Goal: Navigation & Orientation: Find specific page/section

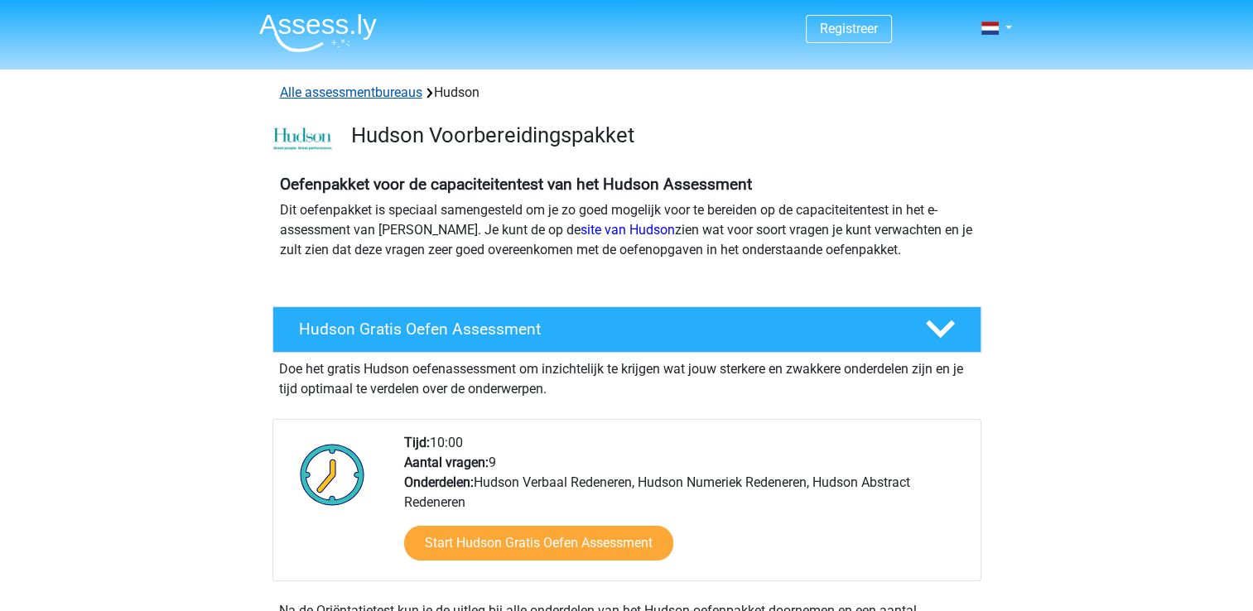
click at [383, 93] on link "Alle assessmentbureaus" at bounding box center [351, 92] width 142 height 16
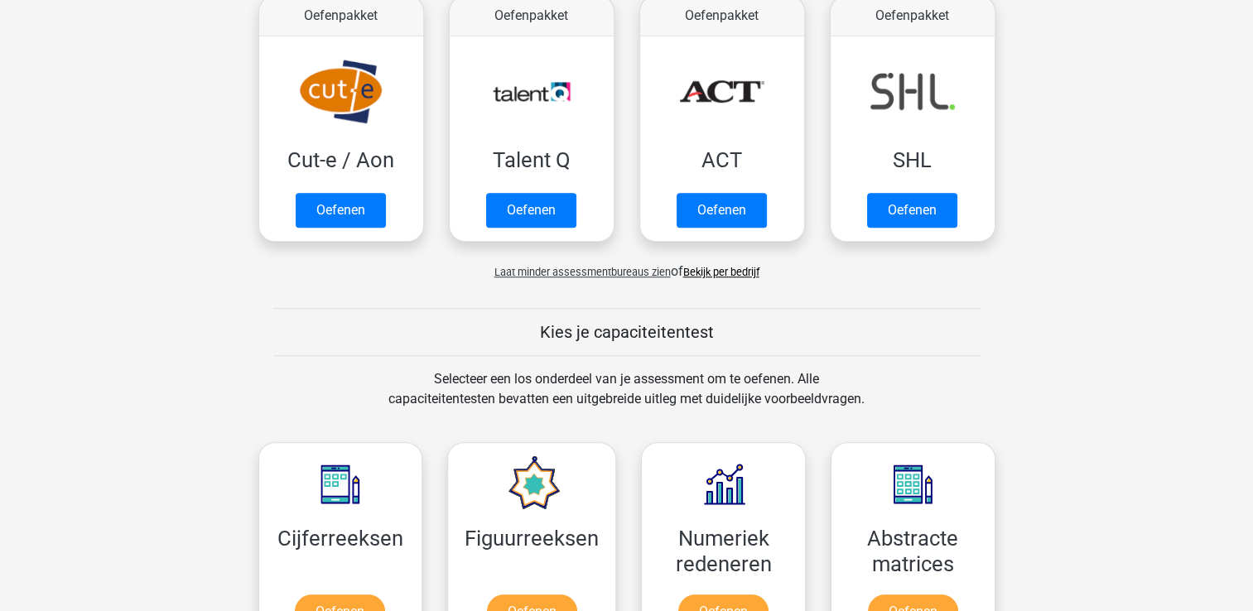
scroll to position [1174, 0]
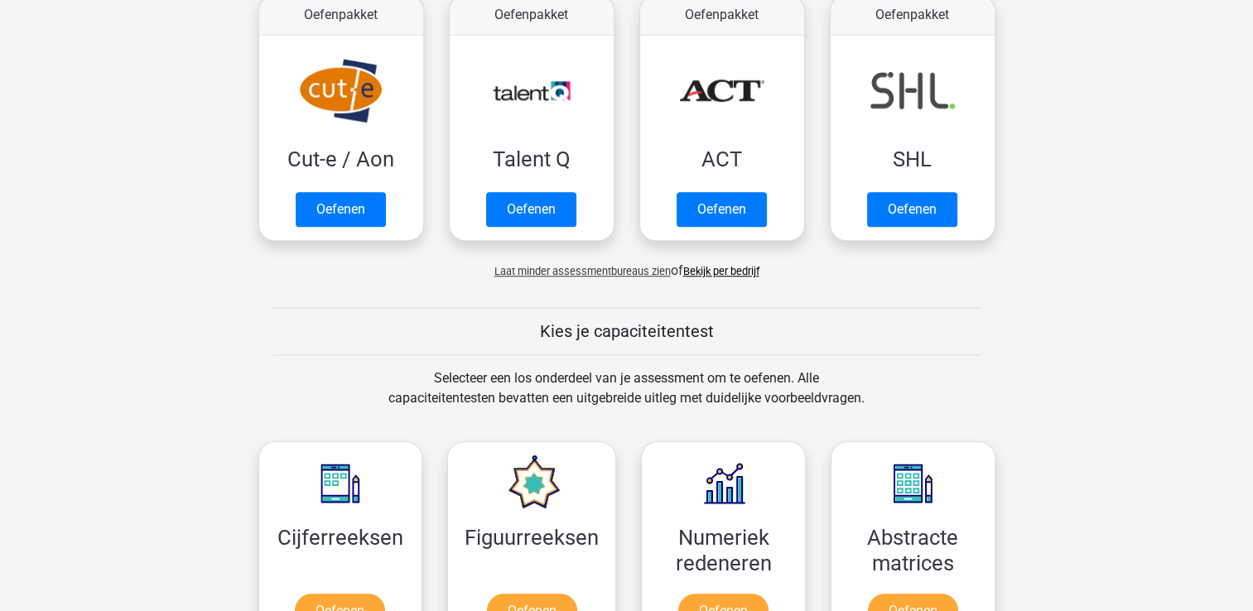
click at [700, 272] on link "Bekijk per bedrijf" at bounding box center [721, 271] width 76 height 12
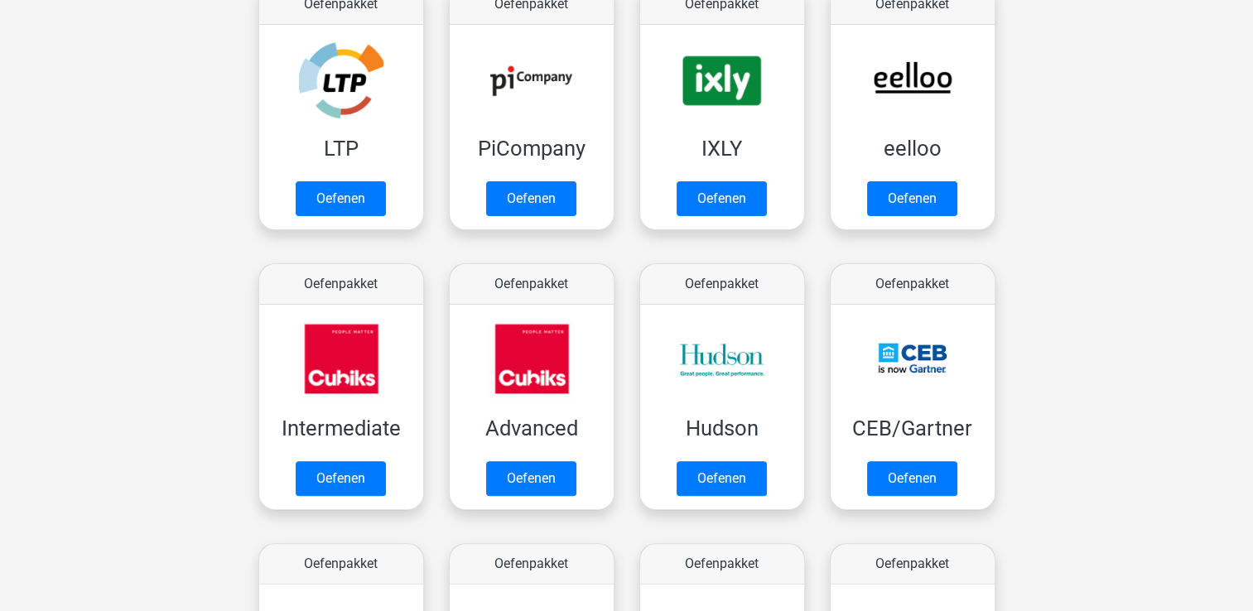
scroll to position [0, 0]
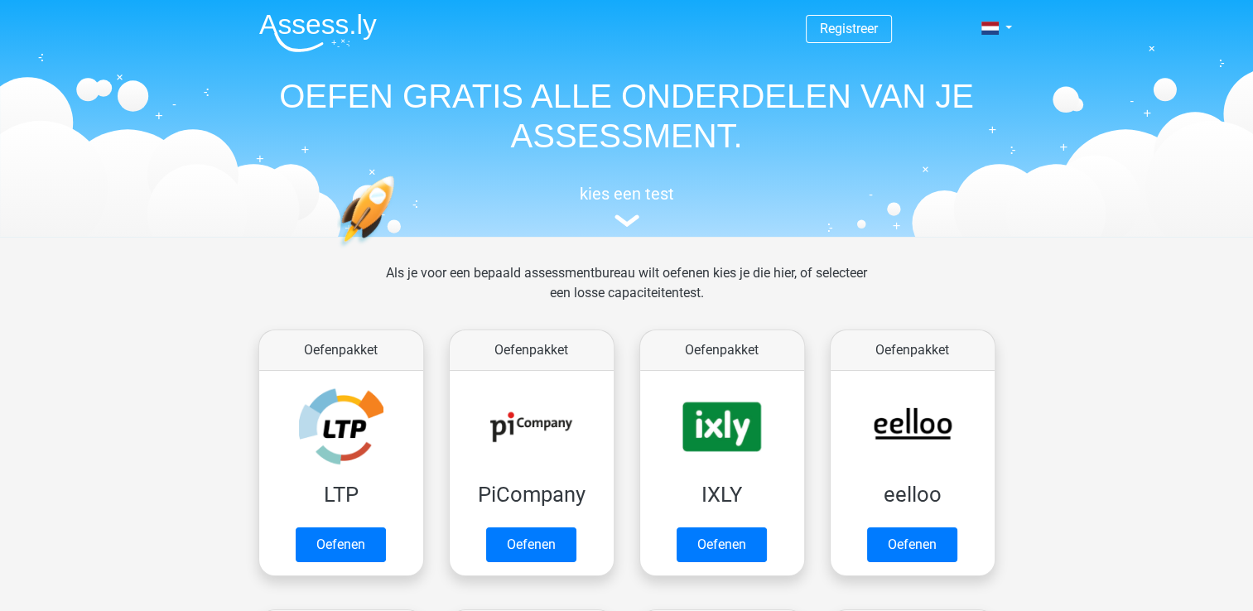
drag, startPoint x: 139, startPoint y: 491, endPoint x: 96, endPoint y: 283, distance: 212.2
click at [331, 26] on img at bounding box center [318, 32] width 118 height 39
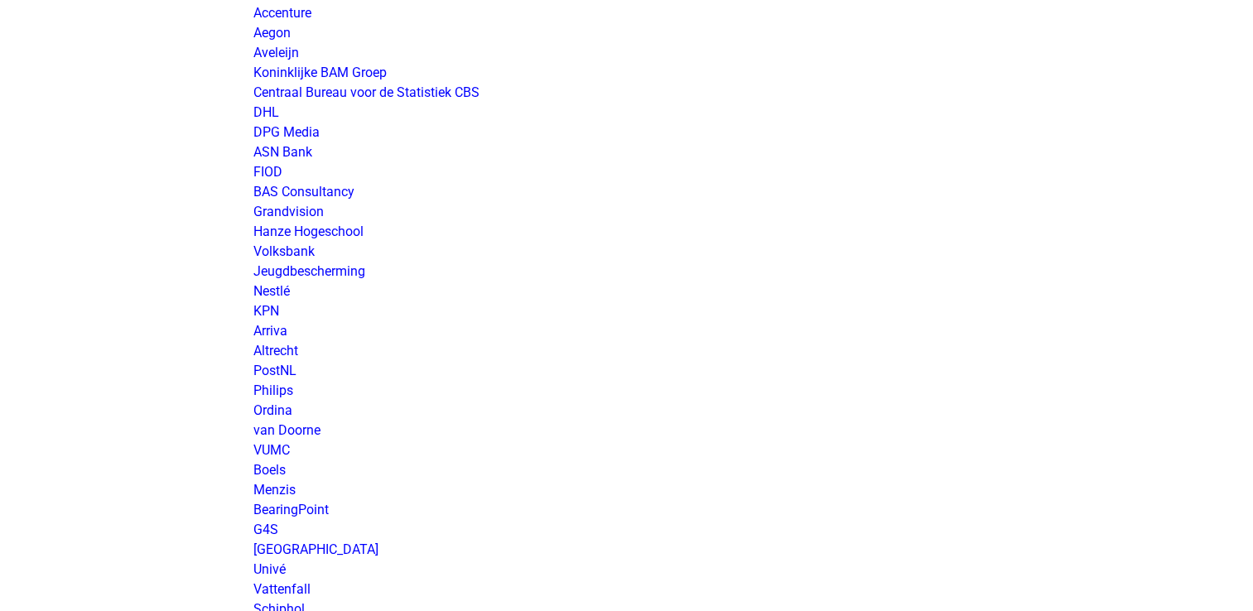
scroll to position [2070, 0]
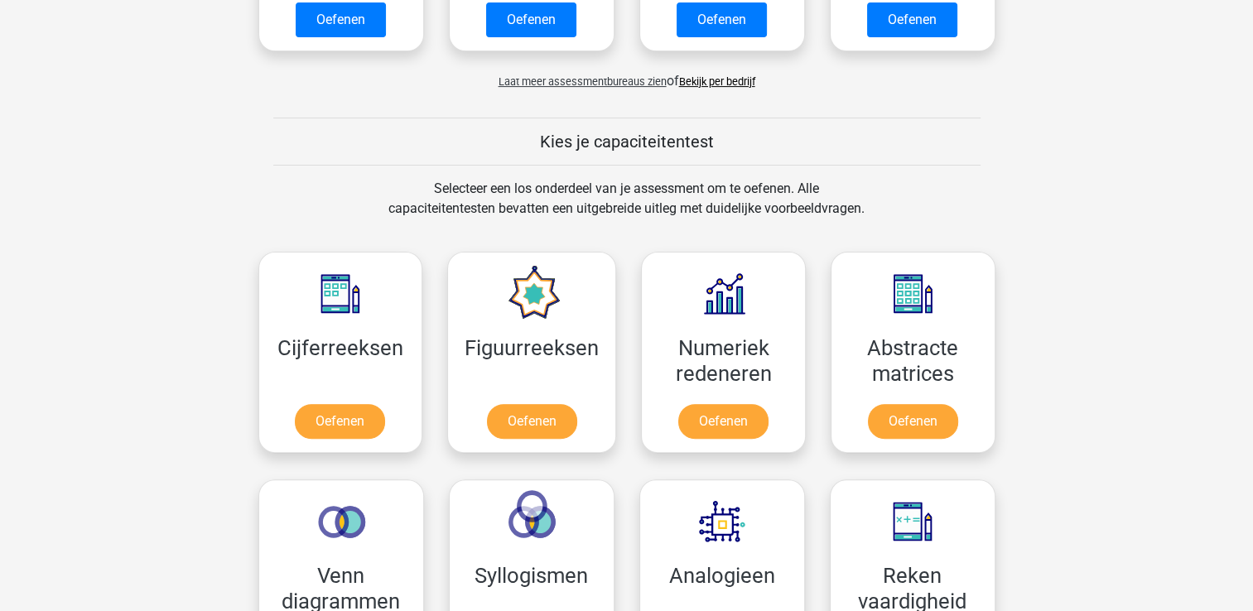
scroll to position [414, 0]
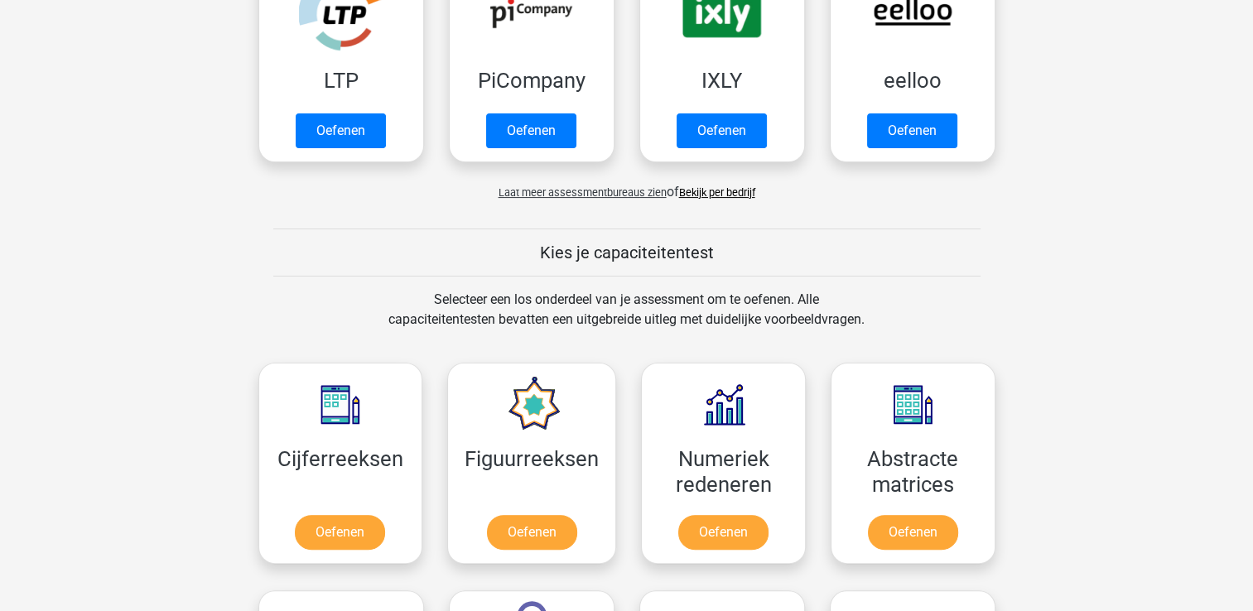
click at [571, 197] on span "Laat meer assessmentbureaus zien" at bounding box center [582, 192] width 168 height 12
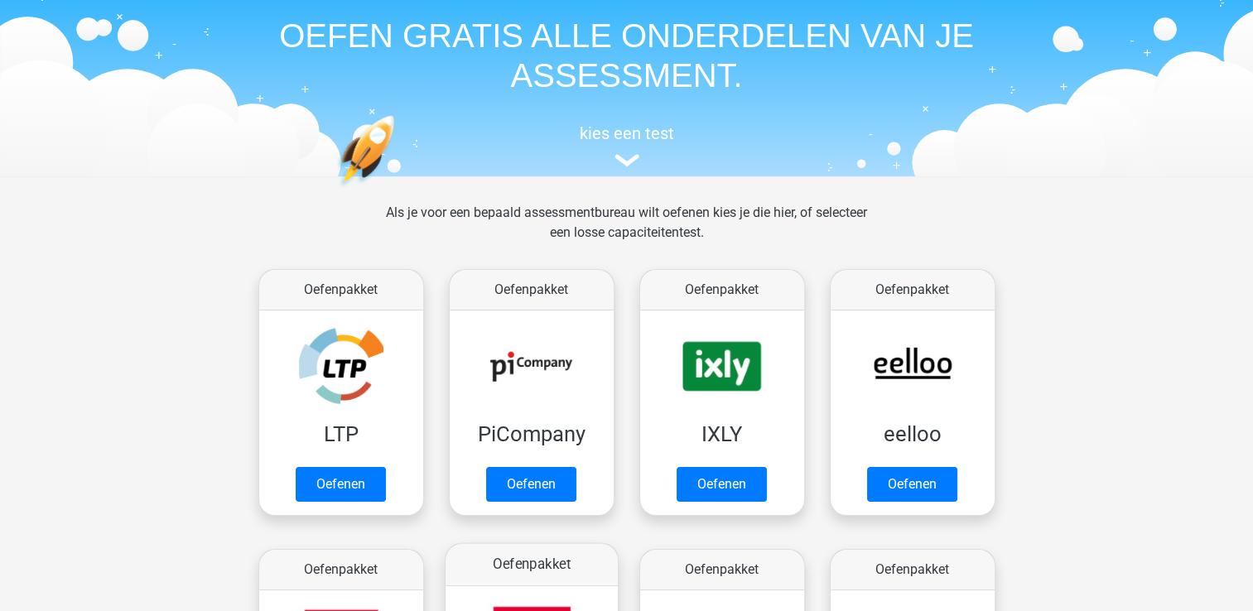
scroll to position [0, 0]
